Goal: Task Accomplishment & Management: Manage account settings

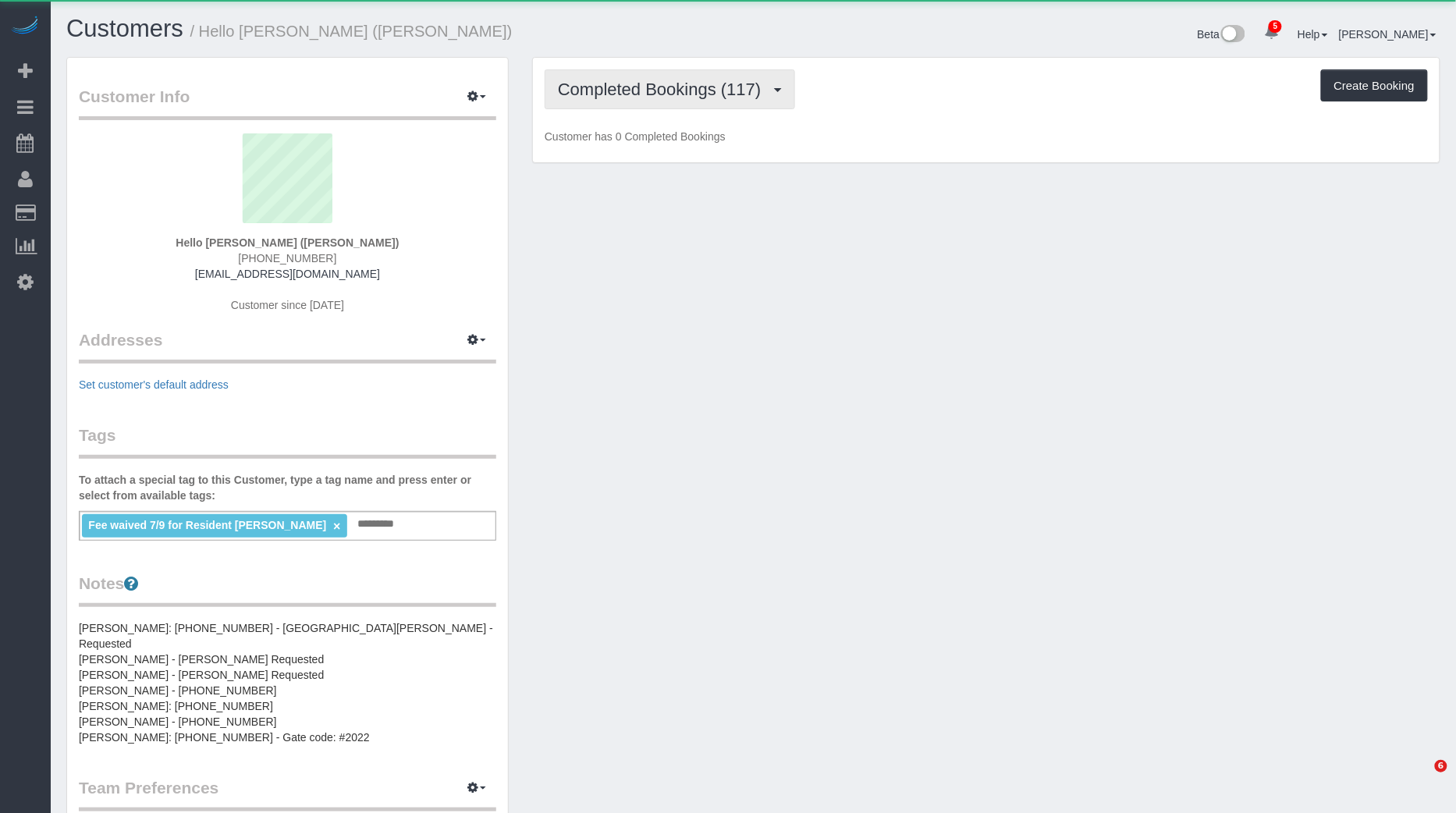
click at [641, 81] on span "Completed Bookings (117)" at bounding box center [663, 89] width 211 height 20
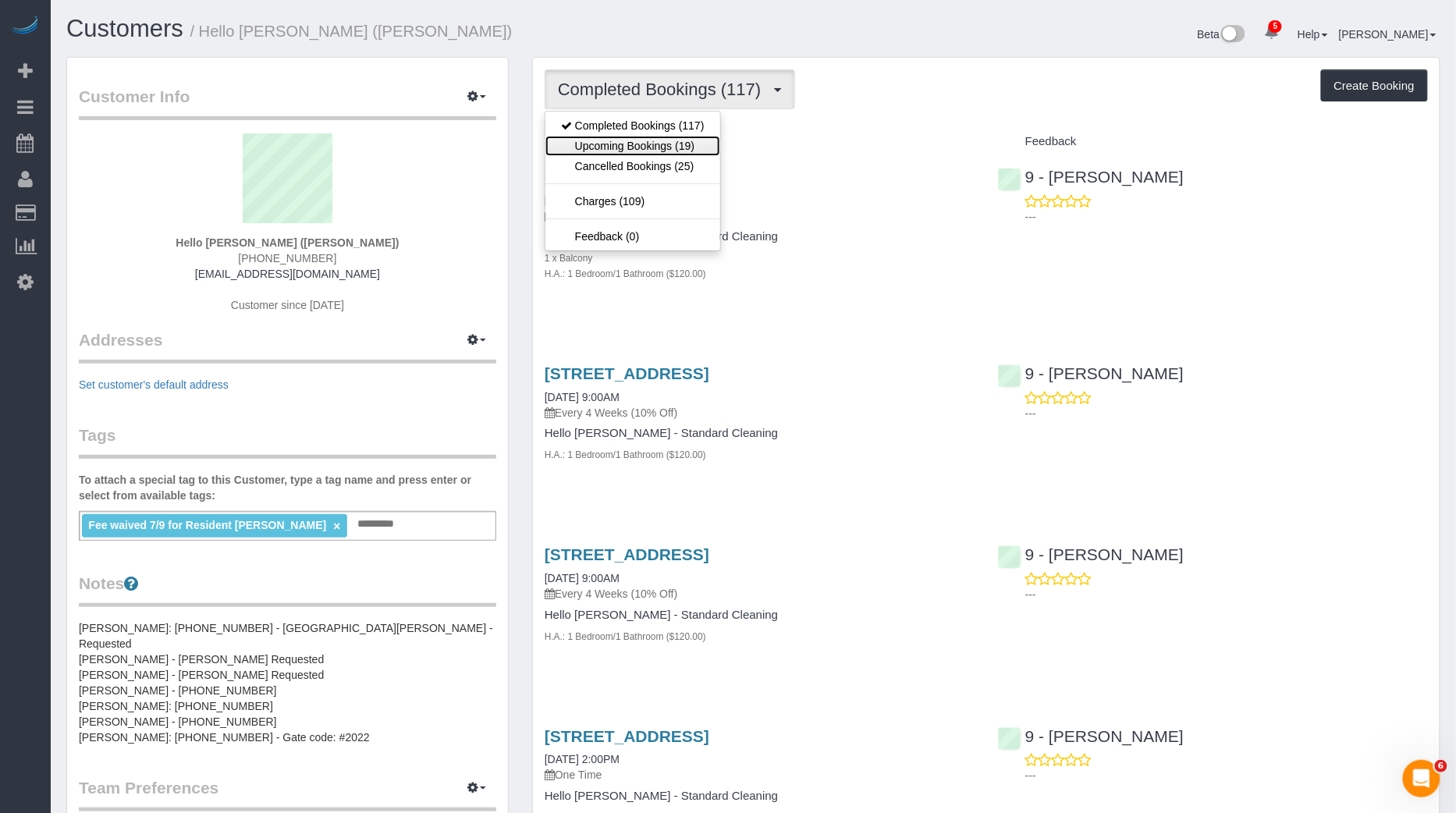
click at [632, 148] on link "Upcoming Bookings (19)" at bounding box center [632, 146] width 175 height 21
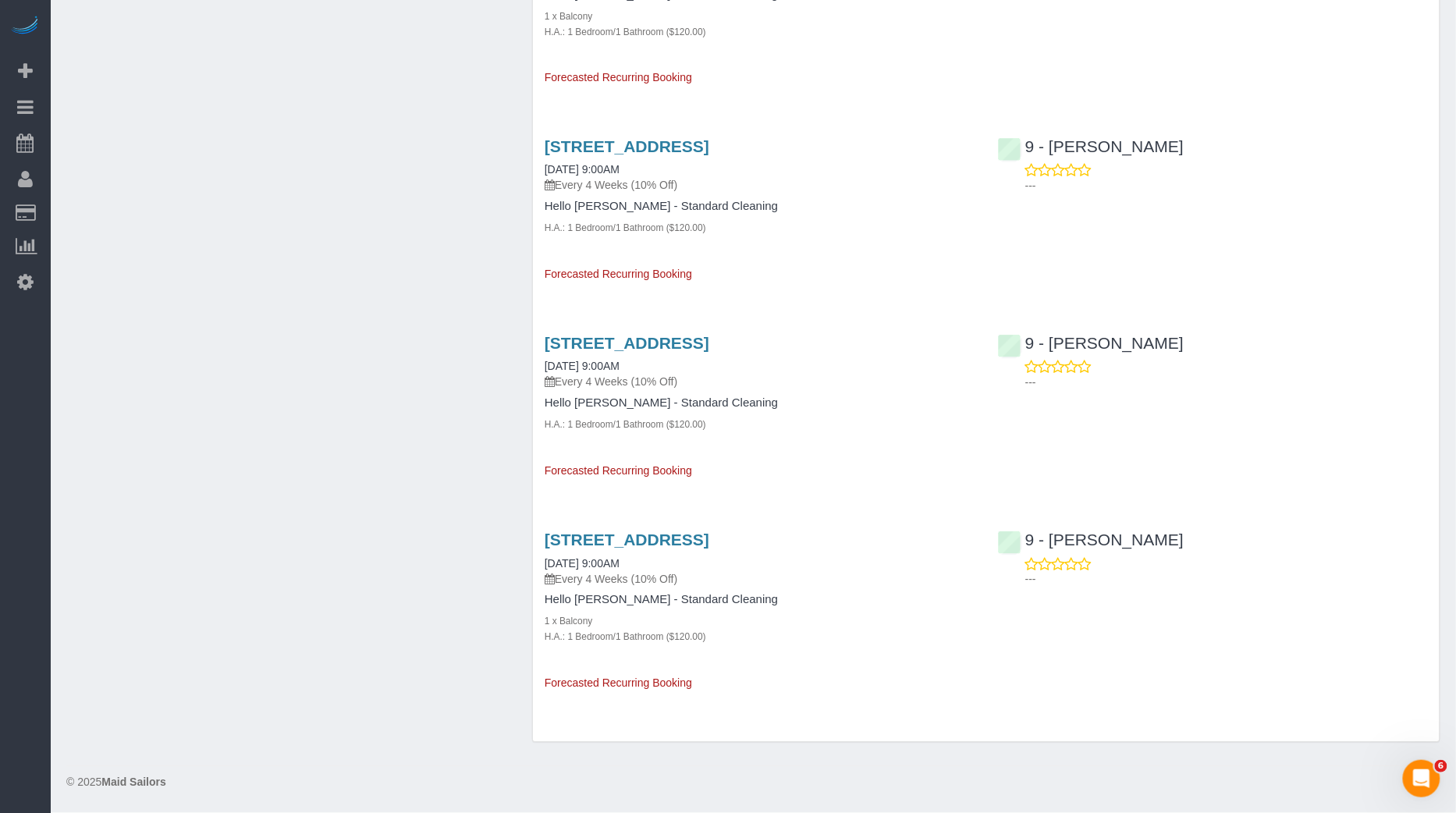
scroll to position [345, 0]
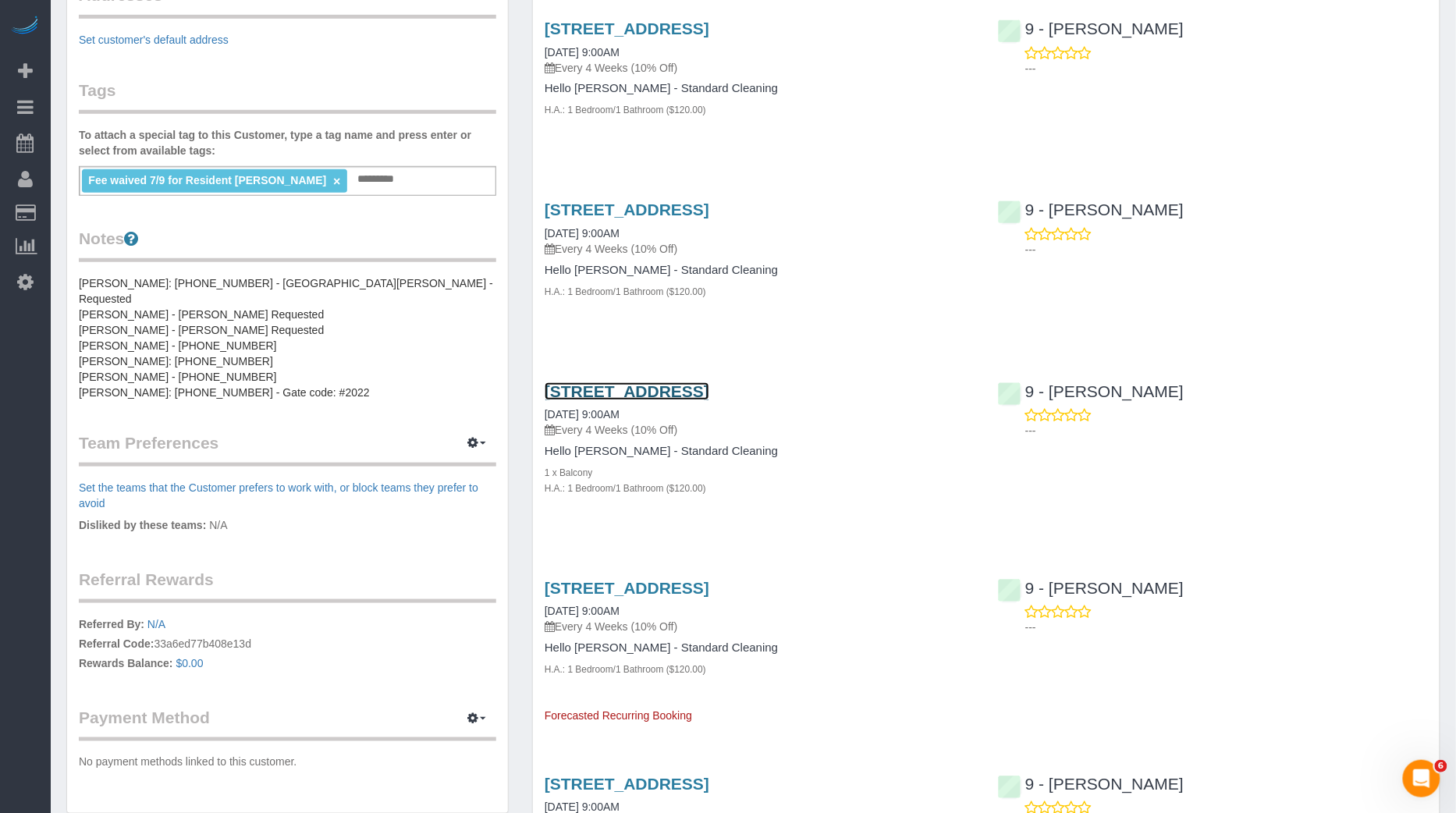
click at [621, 400] on link "[STREET_ADDRESS]" at bounding box center [627, 391] width 165 height 18
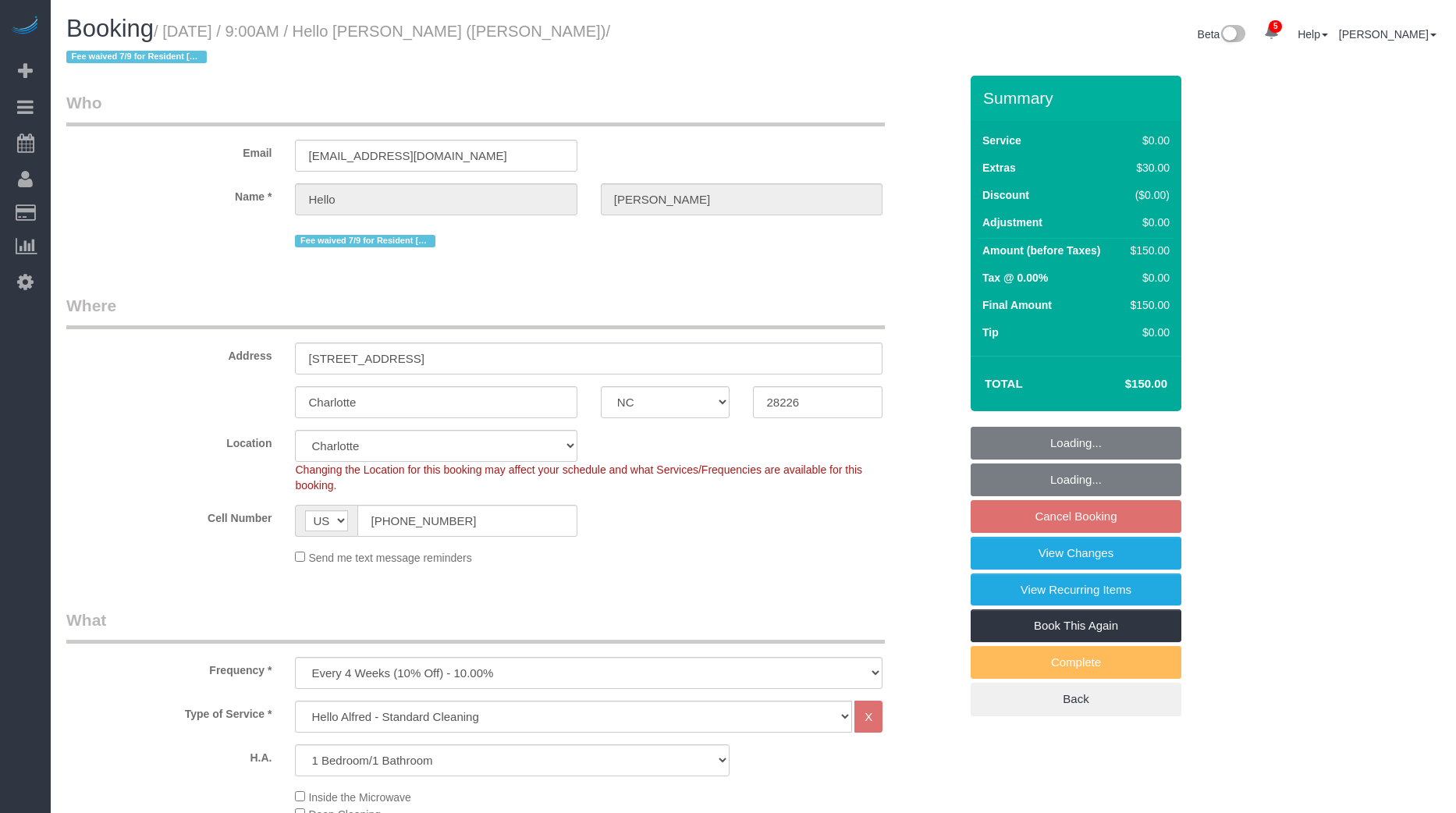
select select "NC"
select select "1"
select select "spot37"
select select "number:89"
select select "number:90"
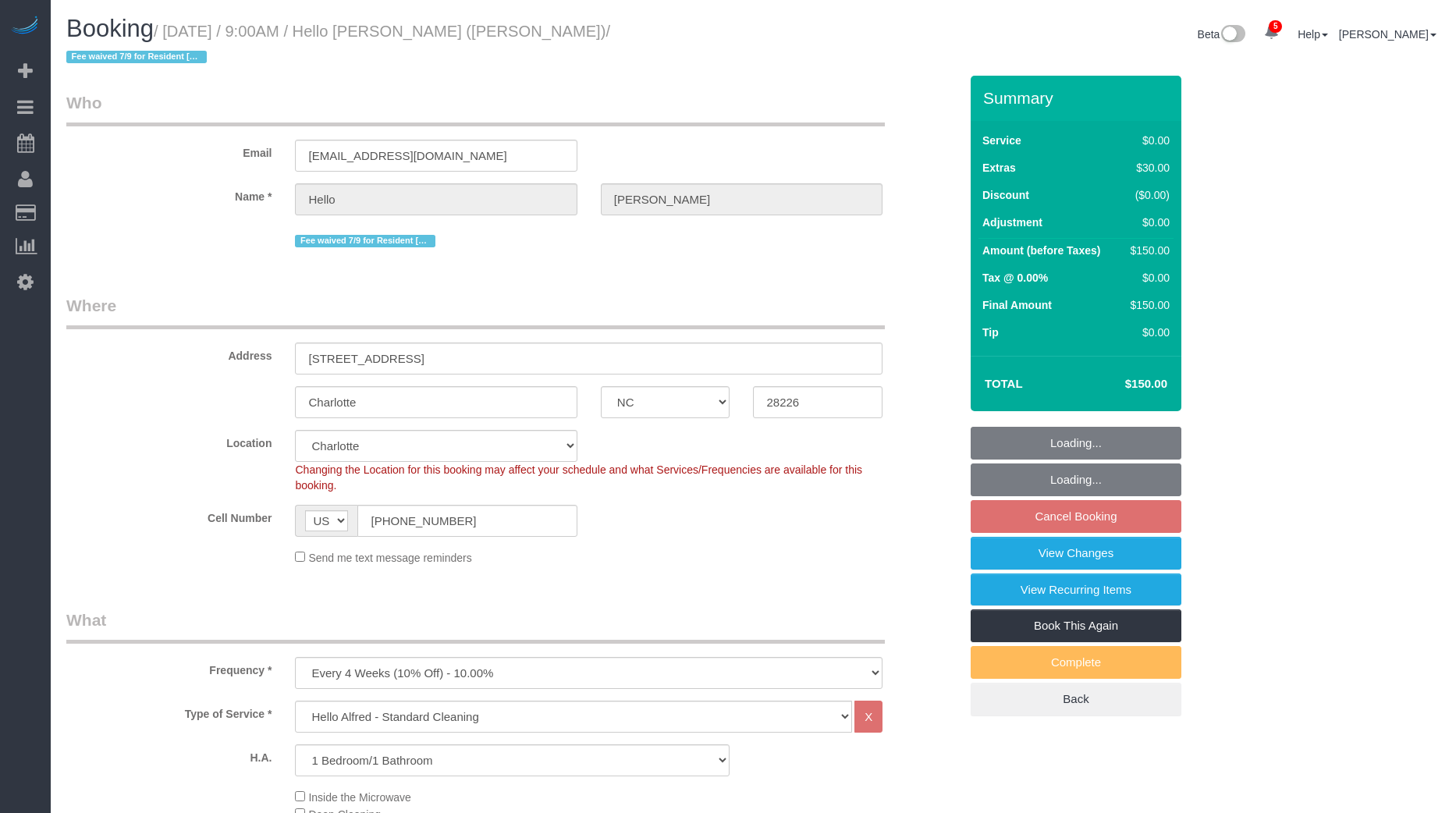
select select "number:15"
select select "number:5"
click at [1089, 491] on fieldset "Loading... Loading... Cancel Booking View Changes View Recurring Items Book Thi…" at bounding box center [1076, 571] width 211 height 290
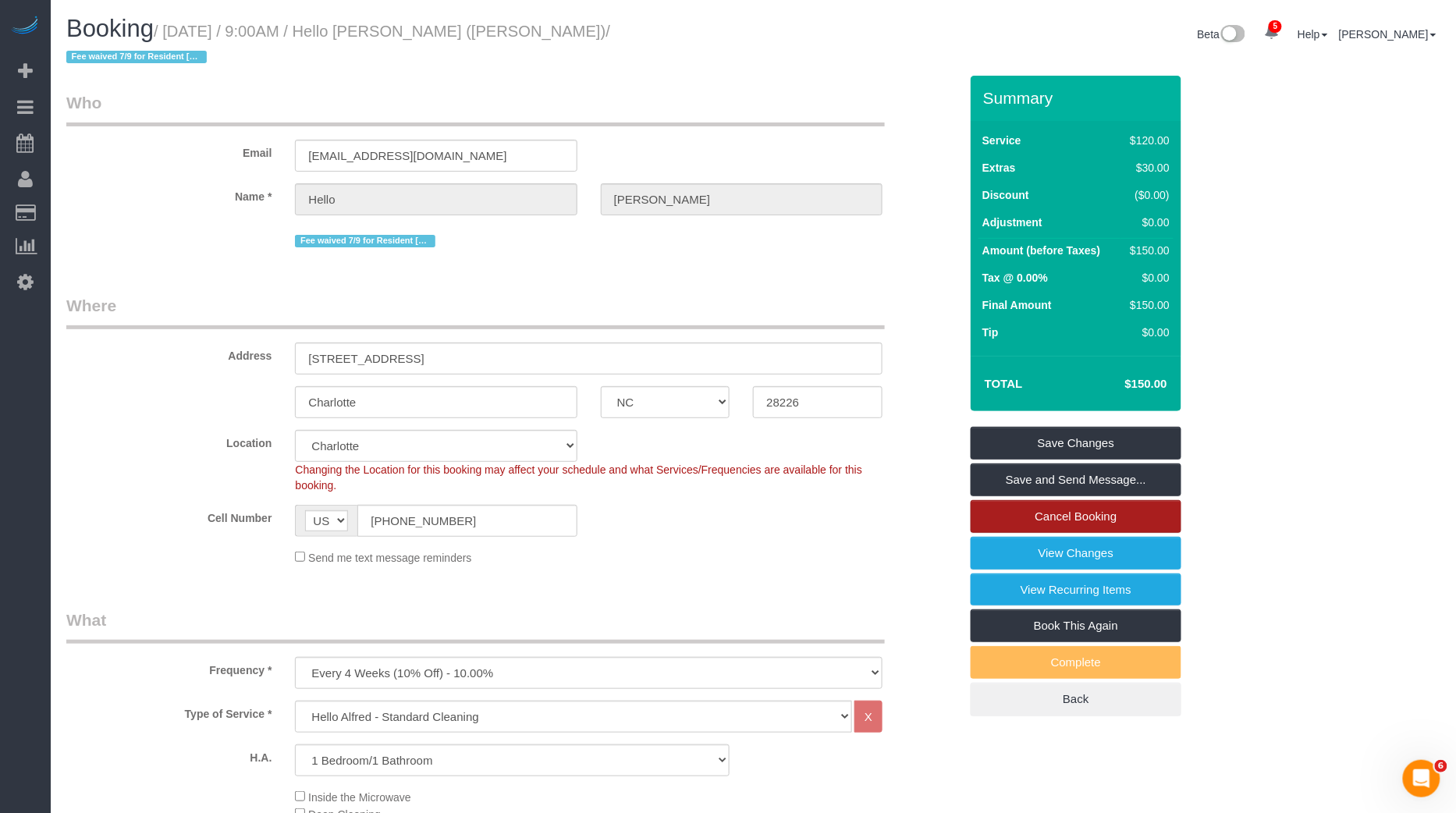
click at [1073, 500] on link "Cancel Booking" at bounding box center [1076, 517] width 211 height 33
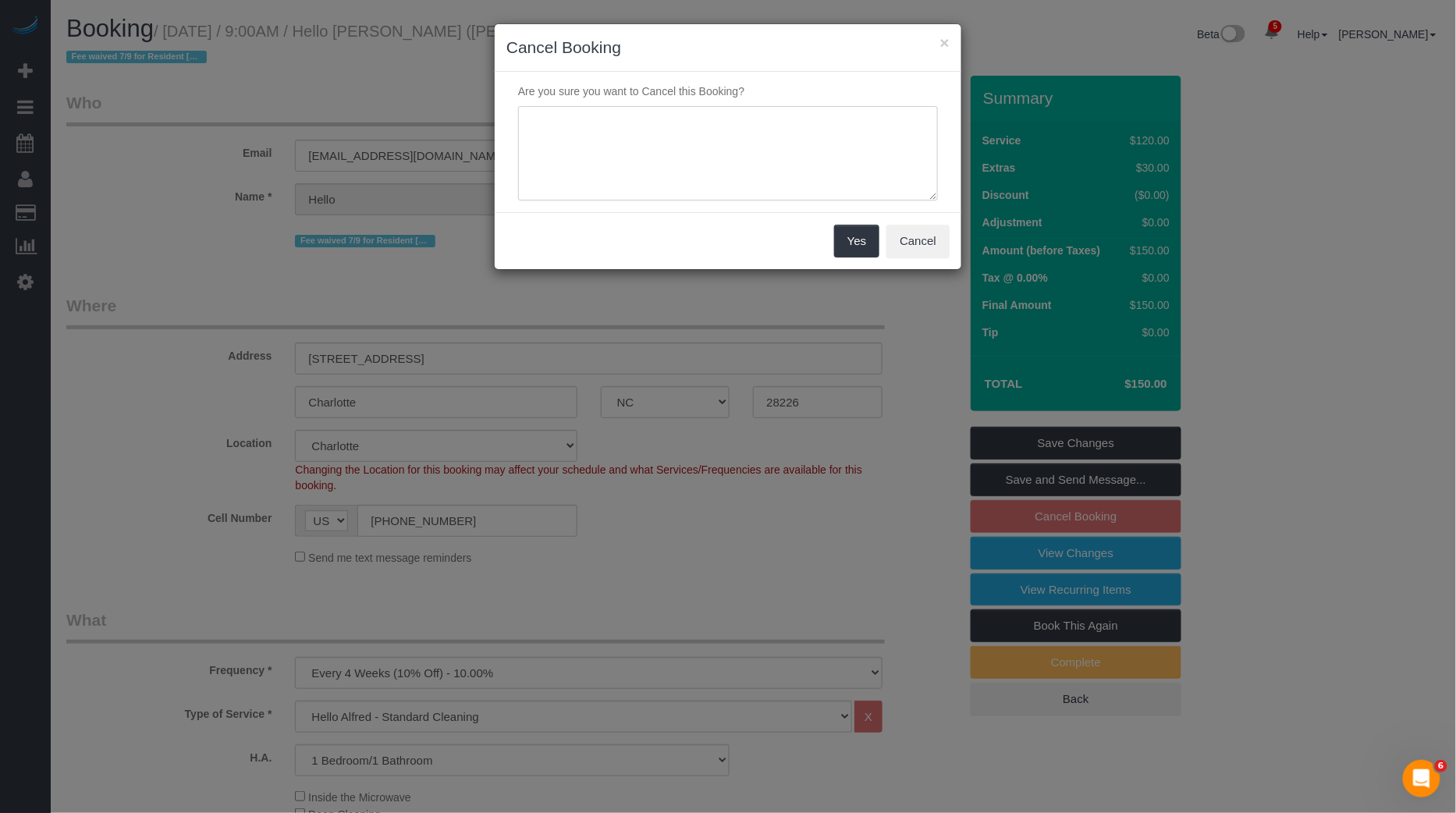
click at [806, 171] on textarea at bounding box center [728, 153] width 420 height 95
paste textarea "https://maidsailors.slack.com/archives/C01AMHWPX60/p1756411302708589?thread_ts=…"
type textarea "https://maidsailors.slack.com/archives/C01AMHWPX60/p1756411302708589?thread_ts=…"
click at [841, 246] on button "Yes" at bounding box center [856, 241] width 45 height 33
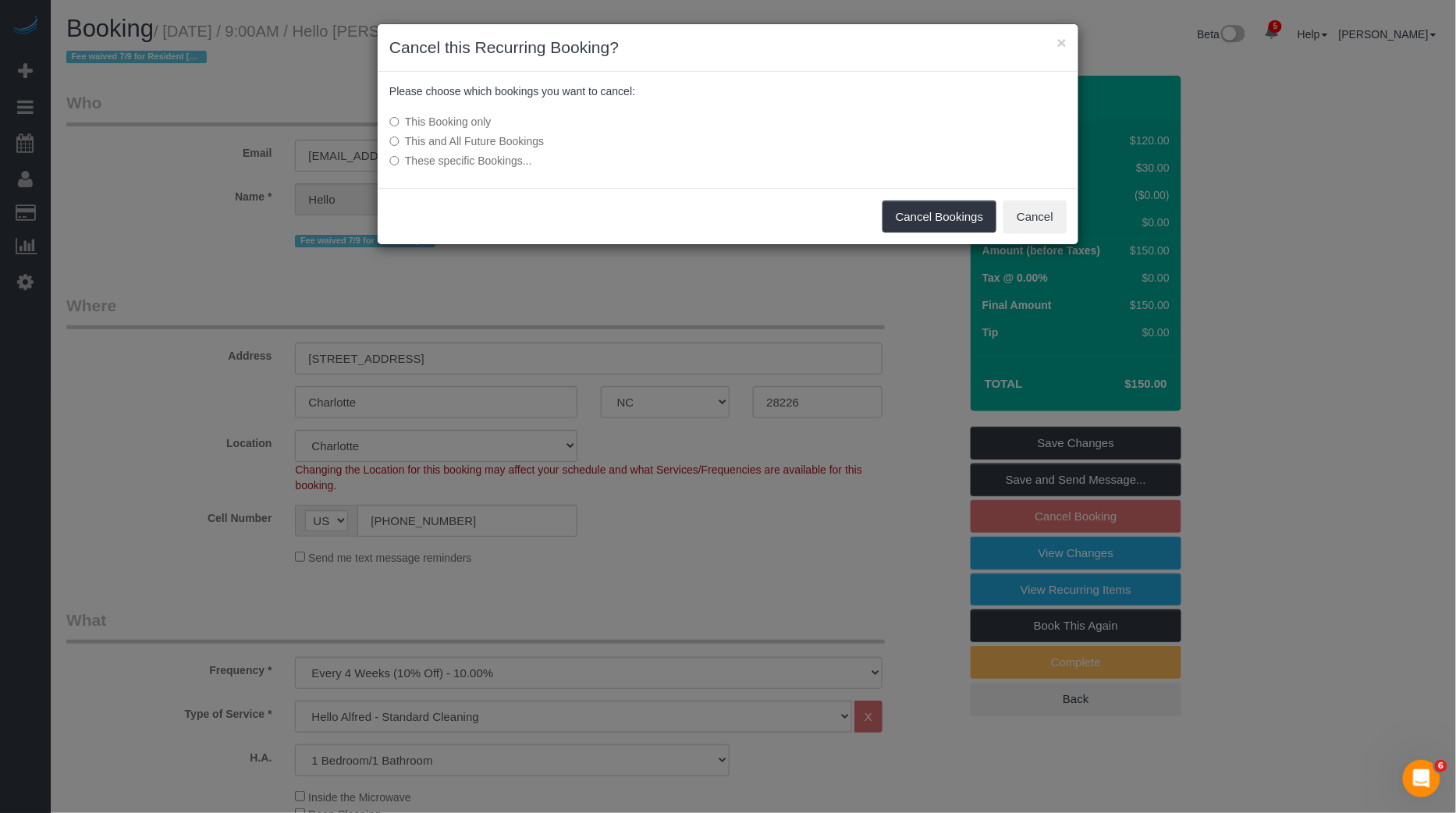
click at [523, 137] on label "This and All Future Bookings" at bounding box center [611, 141] width 444 height 16
click at [974, 208] on button "Cancel Bookings" at bounding box center [940, 217] width 115 height 33
